Goal: Task Accomplishment & Management: Manage account settings

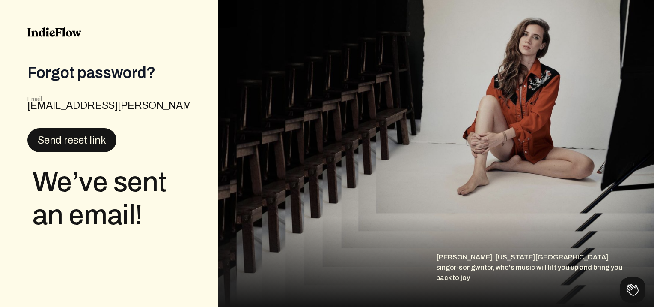
click at [80, 139] on button "Send reset link" at bounding box center [71, 140] width 89 height 24
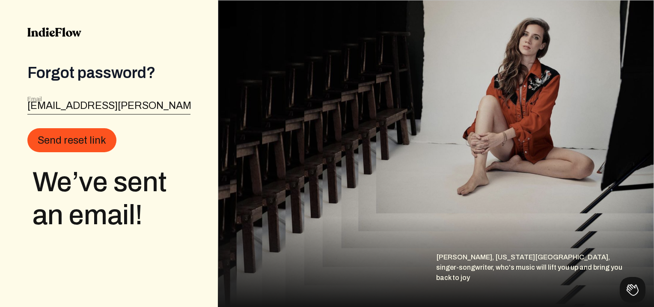
click at [53, 31] on img at bounding box center [54, 31] width 54 height 9
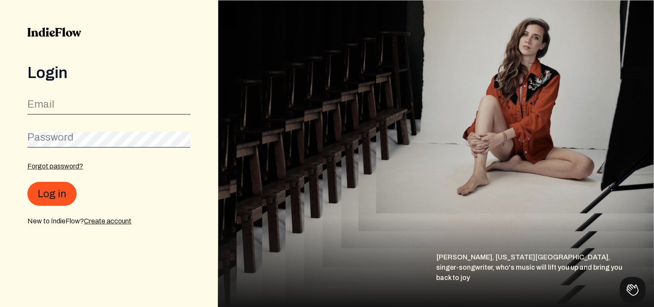
click at [39, 115] on form "Email Password Forgot password? Log in New to IndieFlow? Create account" at bounding box center [108, 160] width 163 height 131
click at [43, 107] on label "Email" at bounding box center [40, 104] width 27 height 14
type input "rezbombbangerz@gmail.com"
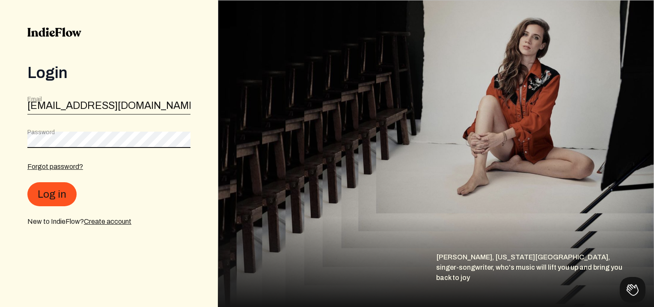
click at [27, 182] on button "Log in" at bounding box center [51, 194] width 49 height 24
